Goal: Task Accomplishment & Management: Complete application form

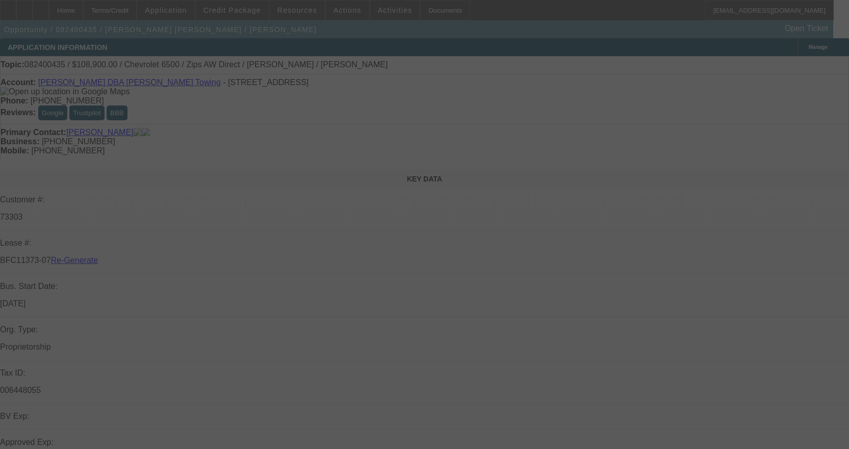
select select "3"
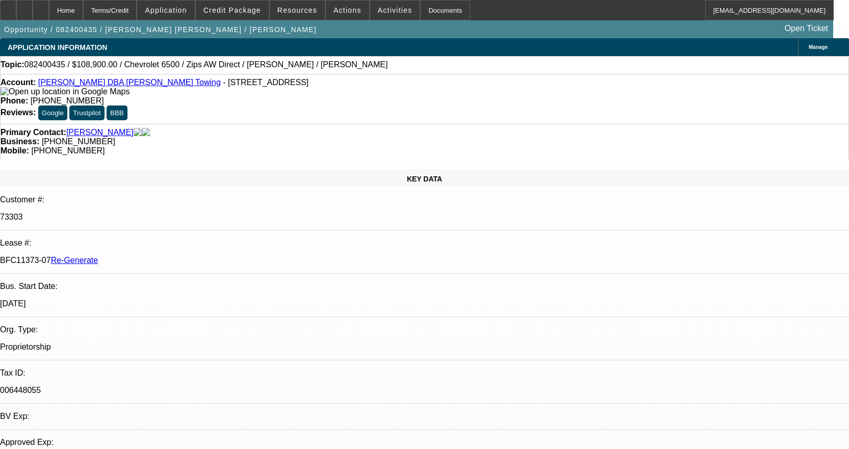
select select "0"
select select "2"
select select "0"
select select "6"
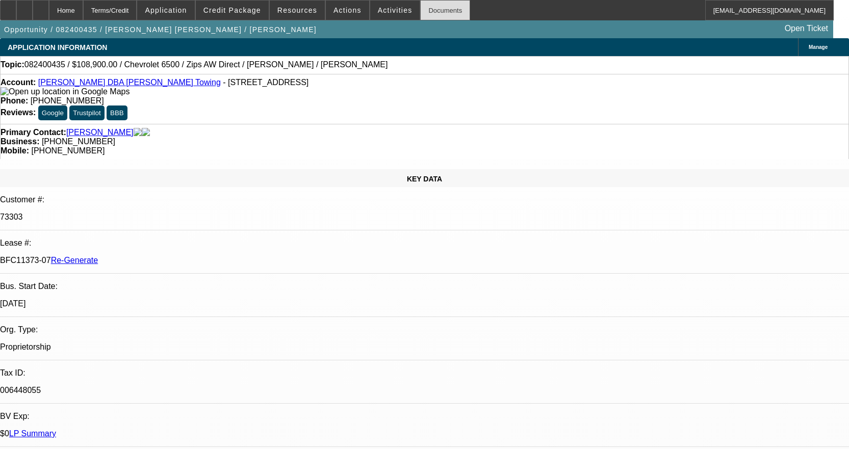
click at [434, 16] on div "Documents" at bounding box center [445, 10] width 50 height 20
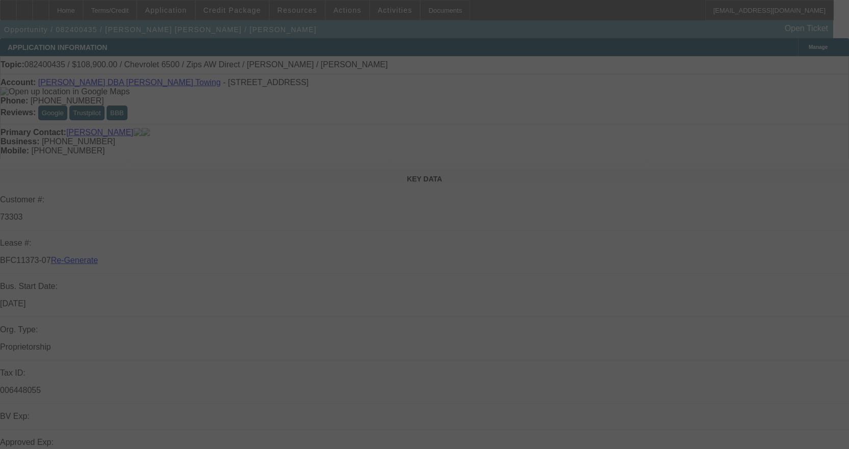
select select "3"
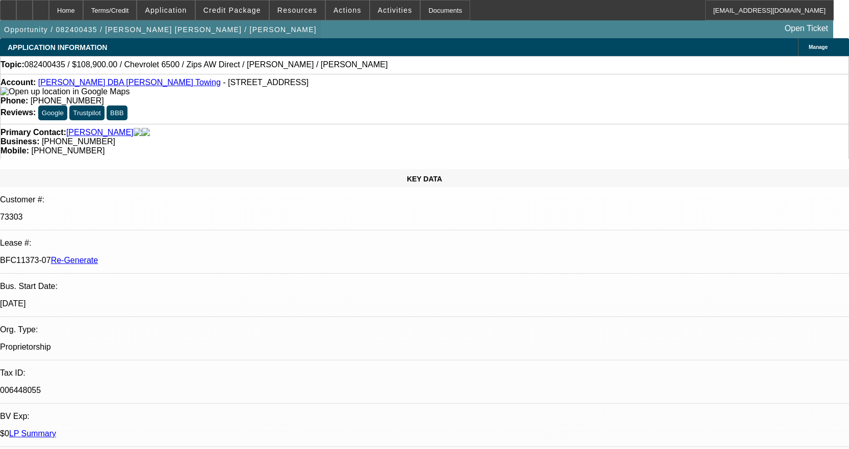
select select "0"
select select "2"
select select "0"
select select "6"
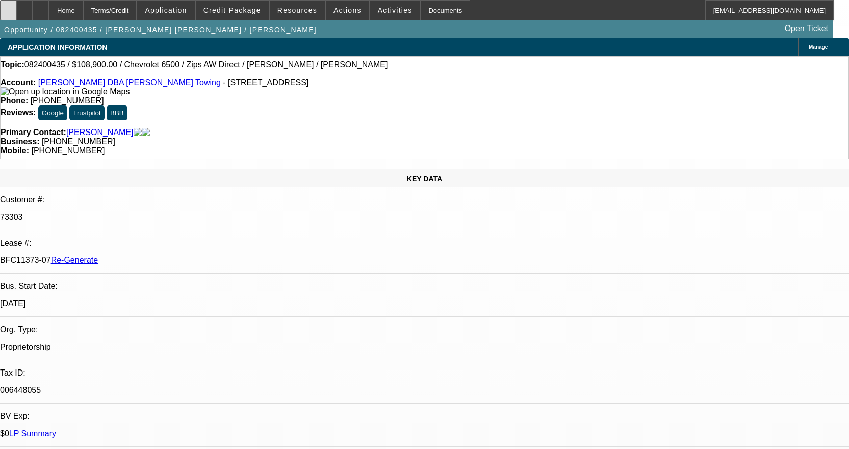
click at [16, 14] on div at bounding box center [8, 10] width 16 height 20
click at [395, 11] on span at bounding box center [395, 10] width 50 height 24
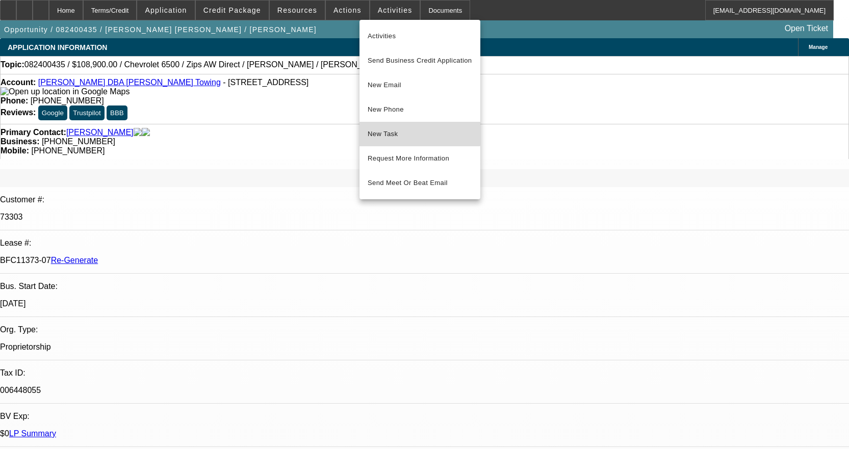
click at [398, 129] on span "New Task" at bounding box center [420, 134] width 105 height 12
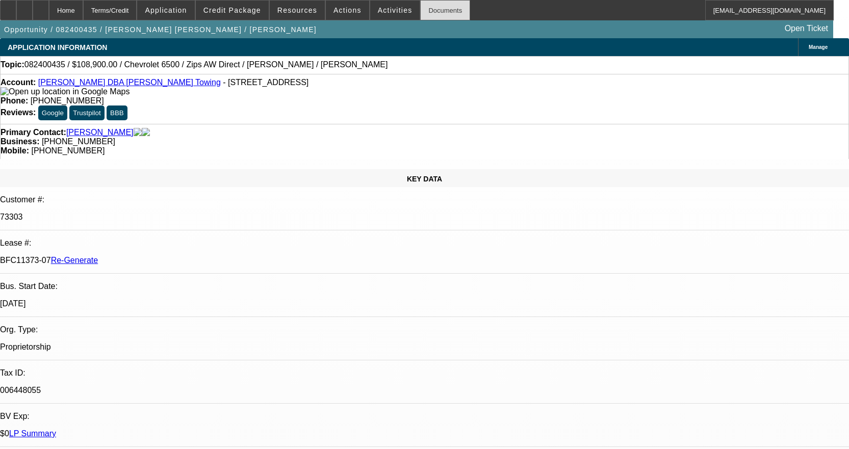
click at [423, 6] on div "Documents" at bounding box center [445, 10] width 50 height 20
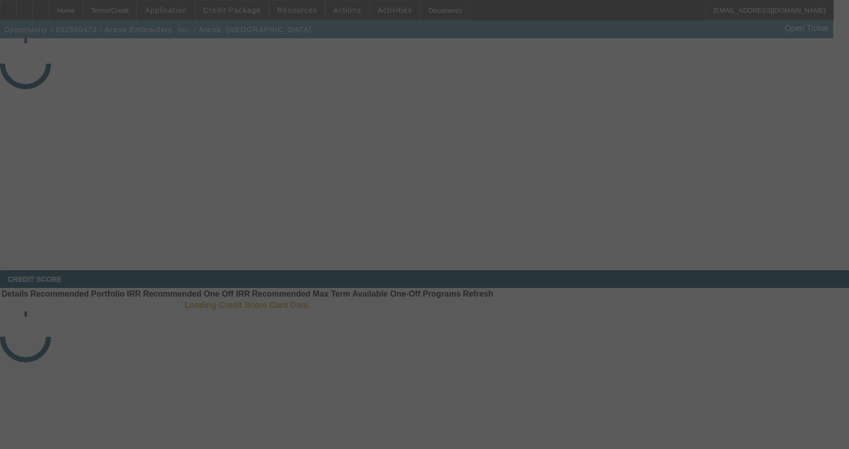
select select "3"
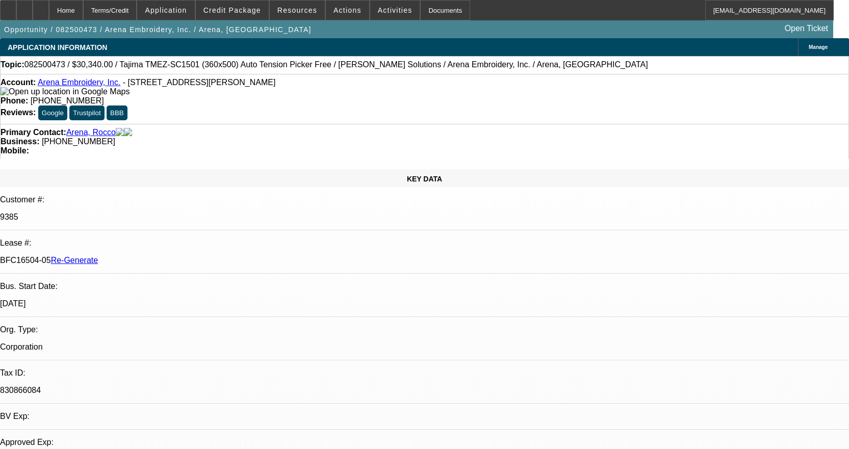
select select "0"
select select "2"
select select "0.1"
select select "4"
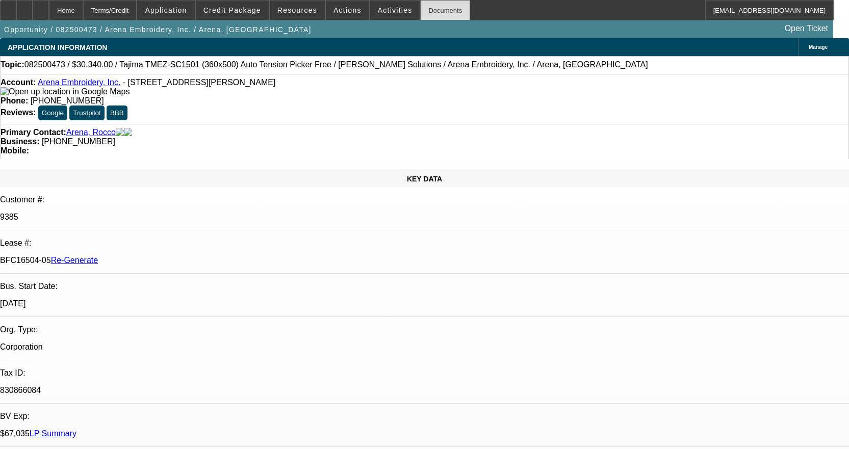
click at [433, 11] on div "Documents" at bounding box center [445, 10] width 50 height 20
click at [394, 13] on span at bounding box center [395, 10] width 50 height 24
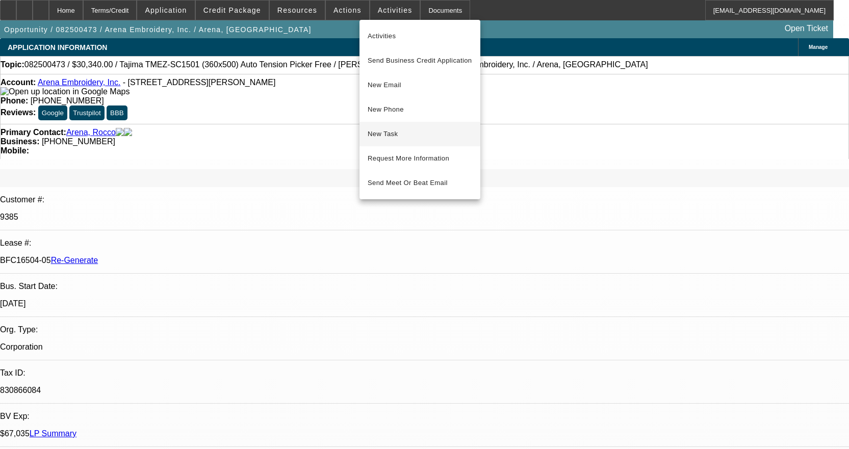
click at [406, 125] on button "New Task" at bounding box center [419, 134] width 121 height 24
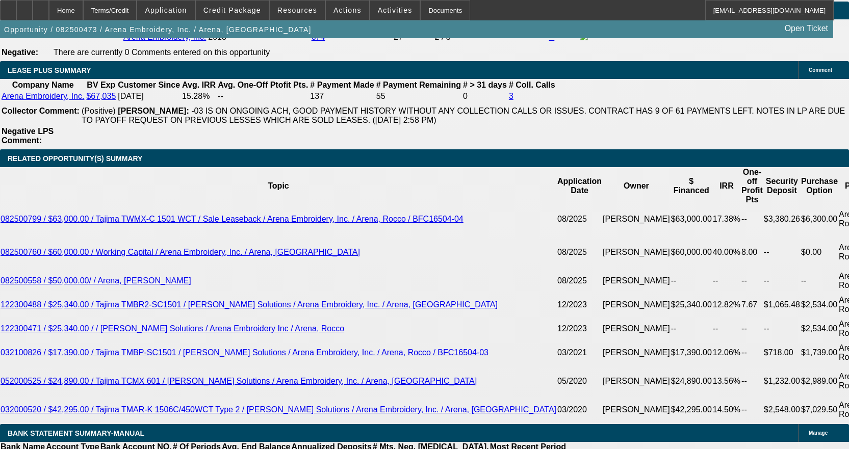
scroll to position [1886, 0]
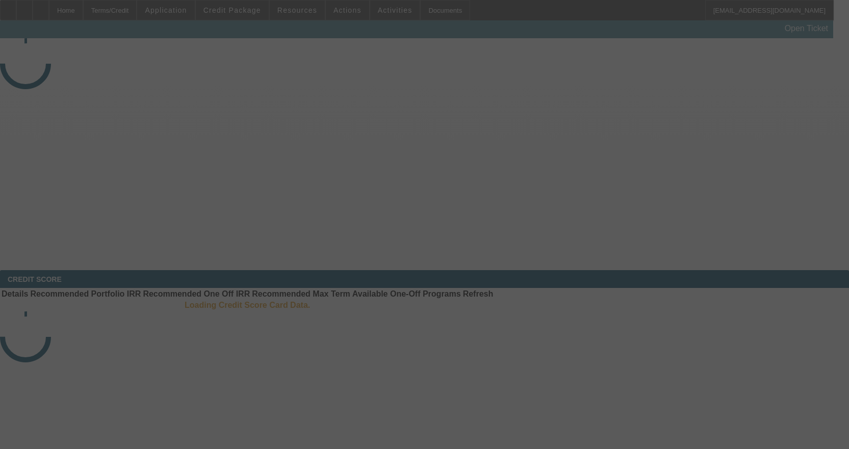
select select "3"
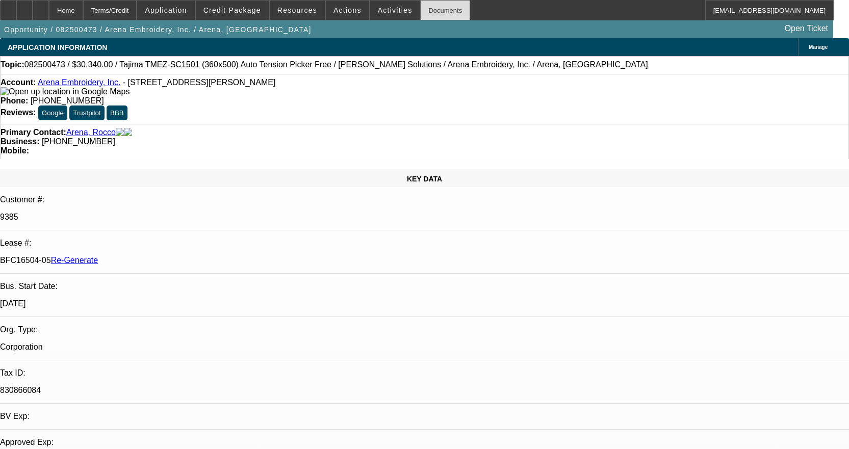
select select "0"
select select "2"
select select "0.1"
select select "4"
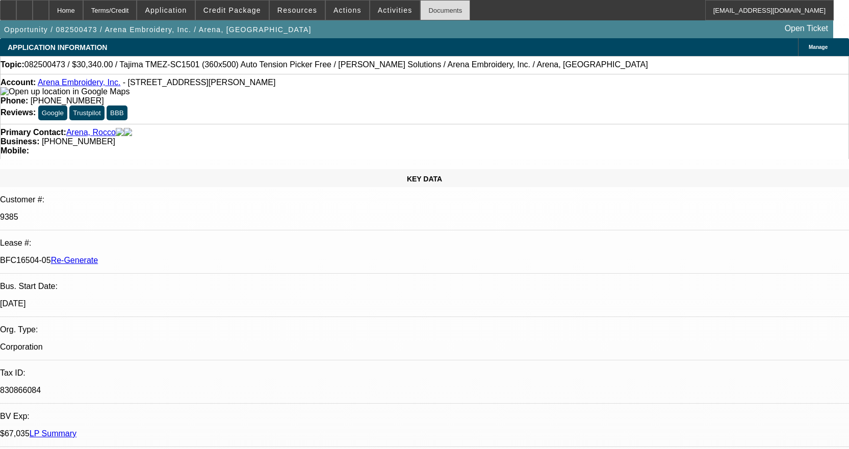
click at [435, 11] on div "Documents" at bounding box center [445, 10] width 50 height 20
click at [379, 11] on span "Activities" at bounding box center [395, 10] width 35 height 8
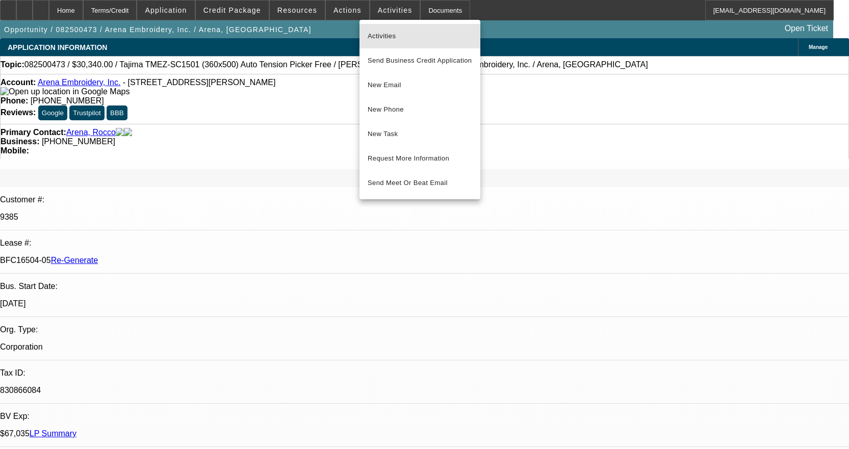
click at [373, 31] on span "Activities" at bounding box center [420, 36] width 105 height 12
